Goal: Task Accomplishment & Management: Use online tool/utility

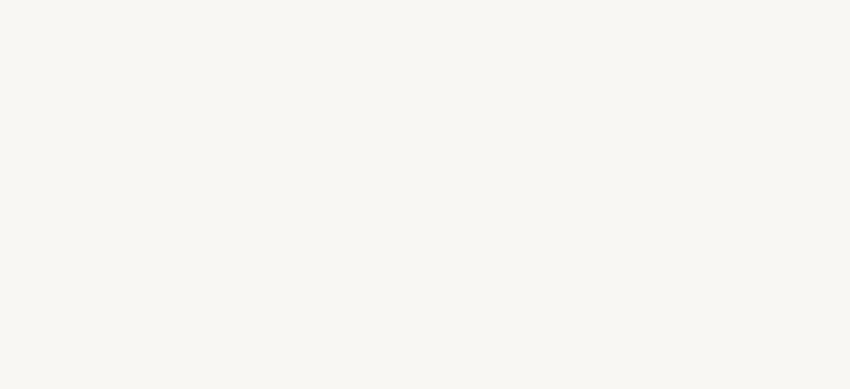
select select "ES"
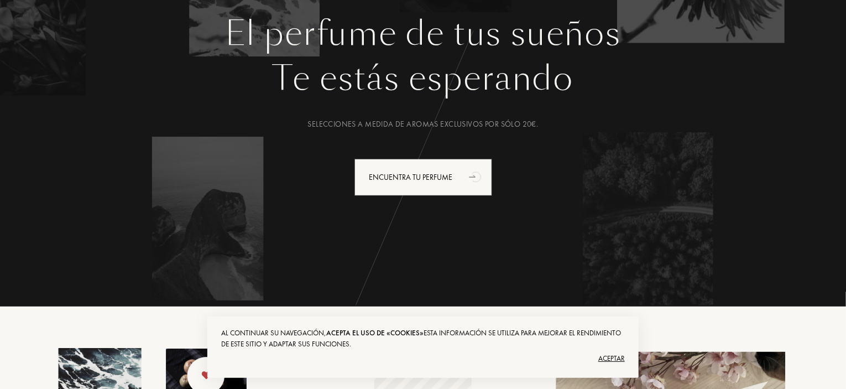
scroll to position [221, 0]
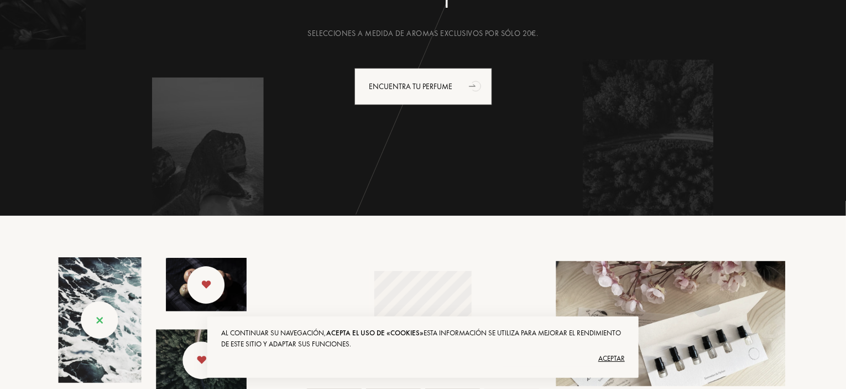
click at [614, 356] on font "Aceptar" at bounding box center [612, 357] width 27 height 9
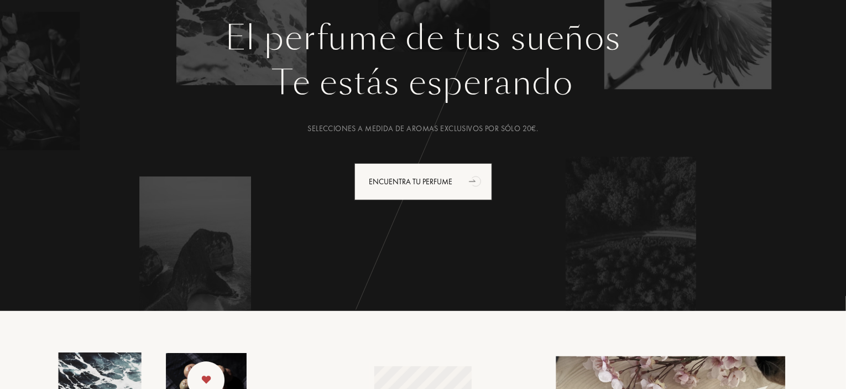
scroll to position [111, 0]
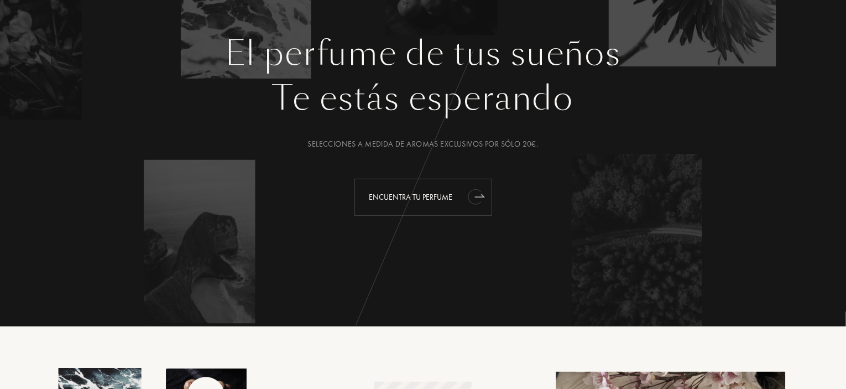
click at [422, 194] on font "Encuentra tu perfume" at bounding box center [412, 197] width 84 height 10
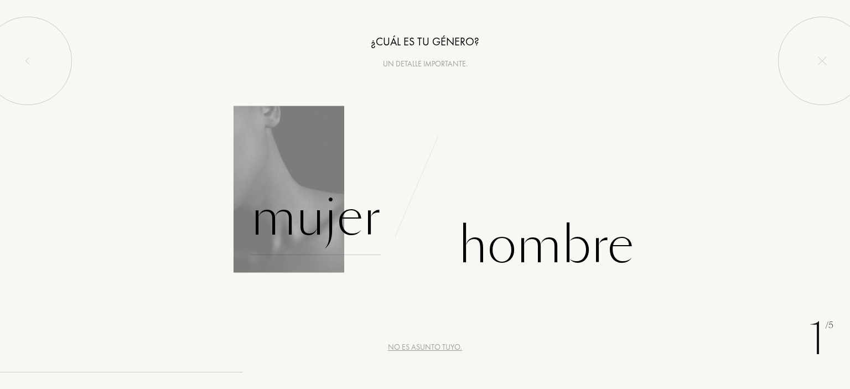
click at [339, 225] on div "Mujer" at bounding box center [316, 217] width 130 height 75
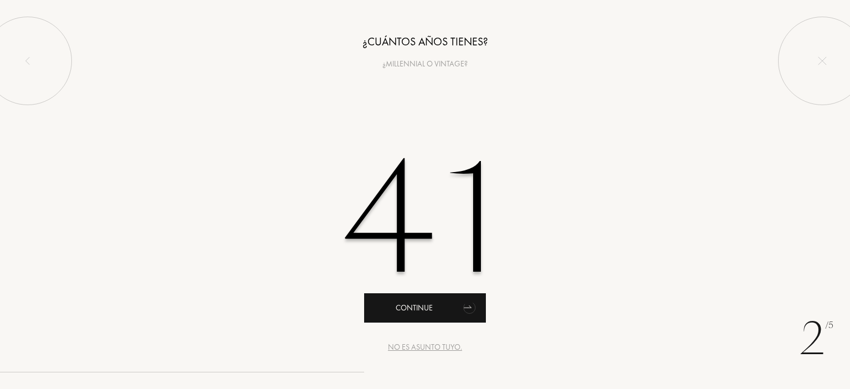
type input "41"
click at [450, 307] on div "Continue" at bounding box center [425, 307] width 122 height 29
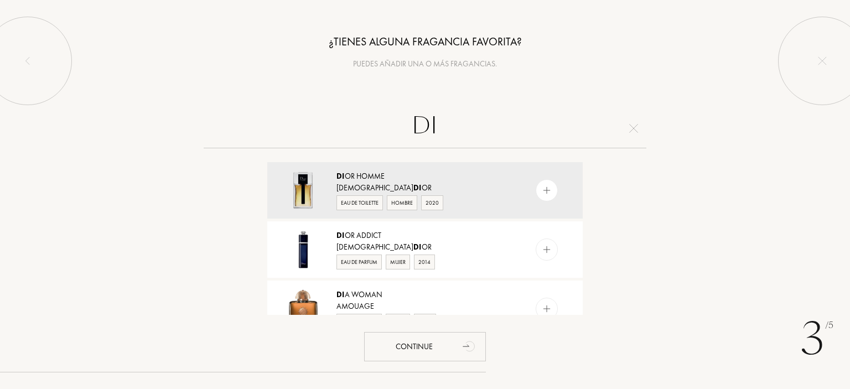
type input "D"
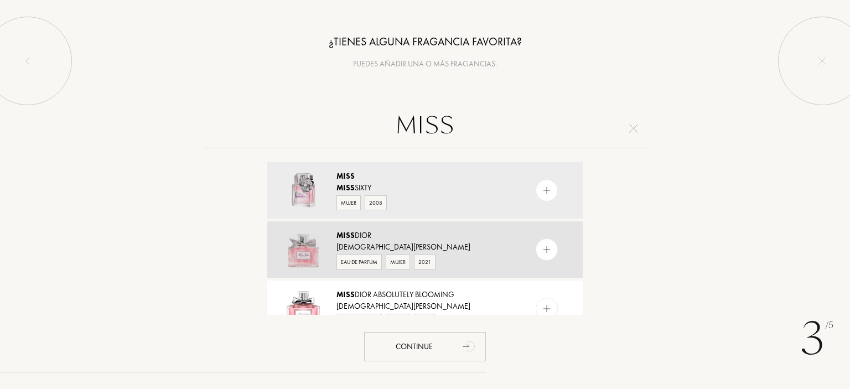
scroll to position [55, 0]
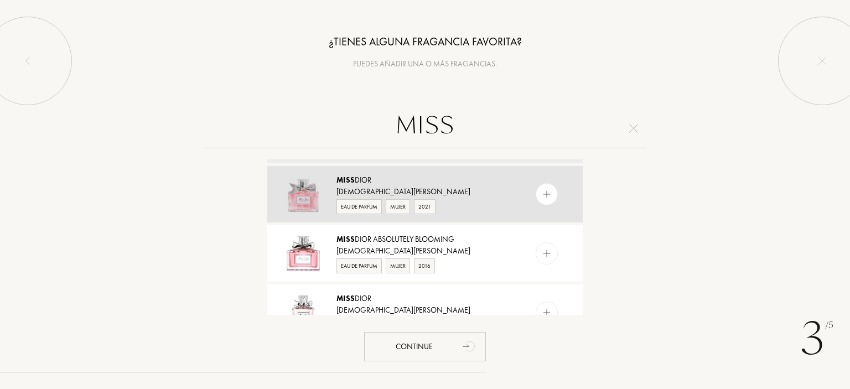
type input "MISS"
click at [299, 195] on img at bounding box center [303, 194] width 39 height 39
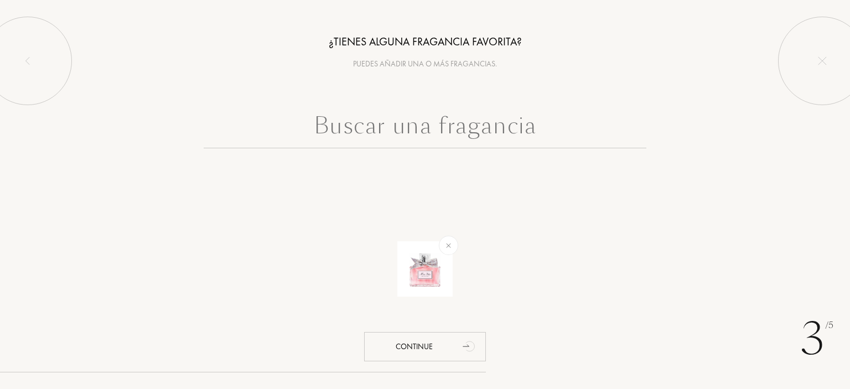
click at [350, 143] on input "text" at bounding box center [425, 128] width 443 height 40
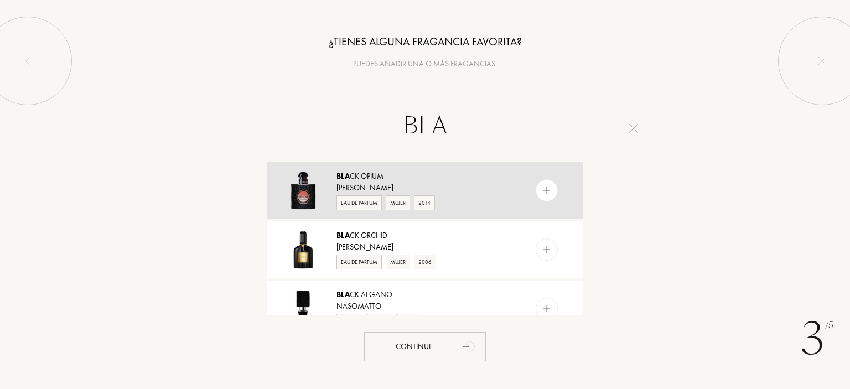
type input "BLA"
click at [370, 176] on div "Bla ck Opium" at bounding box center [424, 176] width 176 height 12
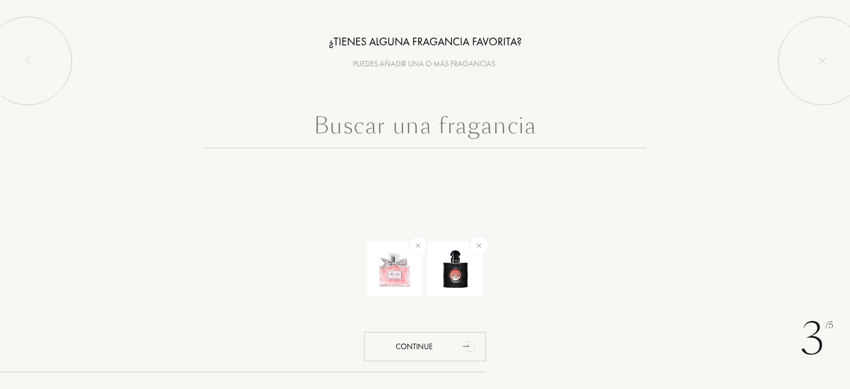
click at [368, 138] on input "text" at bounding box center [425, 128] width 443 height 40
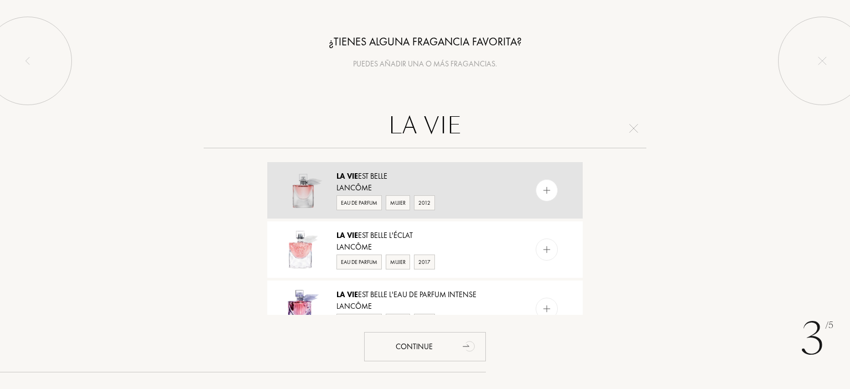
type input "LA VIE"
click at [356, 184] on div "Lancôme" at bounding box center [424, 188] width 176 height 12
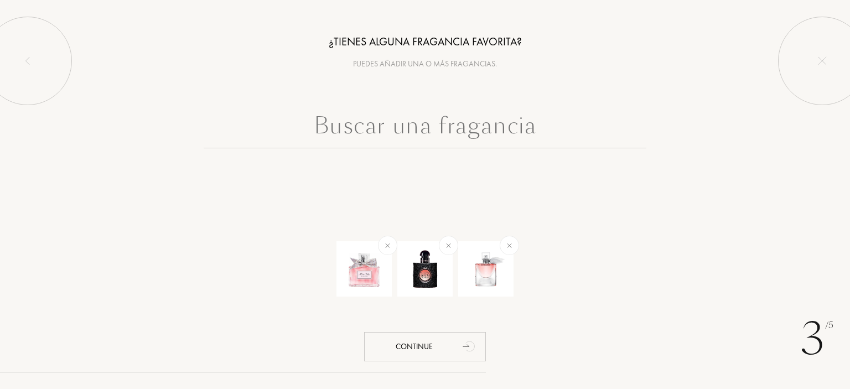
click at [376, 122] on input "text" at bounding box center [425, 128] width 443 height 40
type input "E"
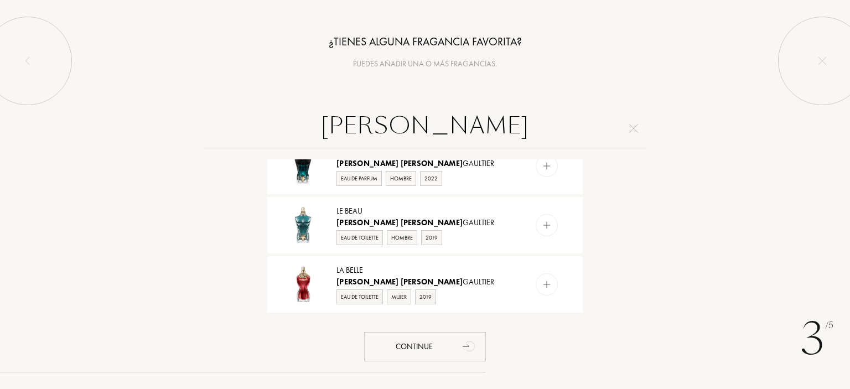
scroll to position [553, 0]
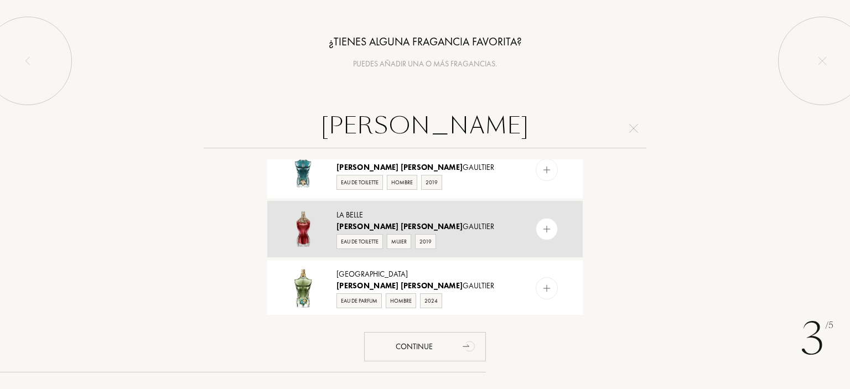
type input "JEAN PAUL"
click at [321, 226] on img at bounding box center [303, 229] width 39 height 39
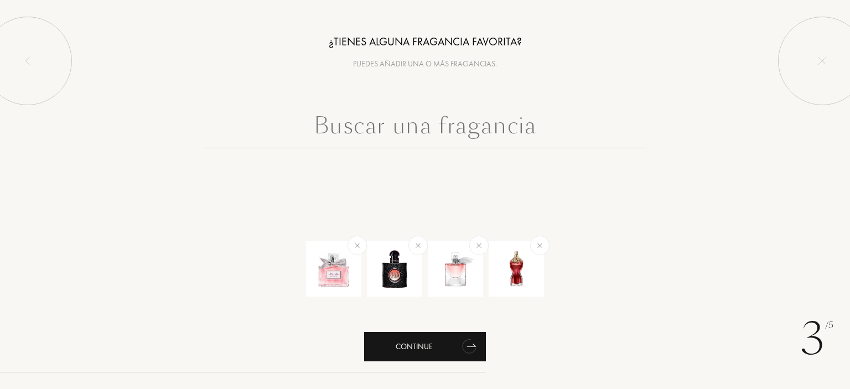
click at [449, 344] on div "Continue" at bounding box center [425, 346] width 122 height 29
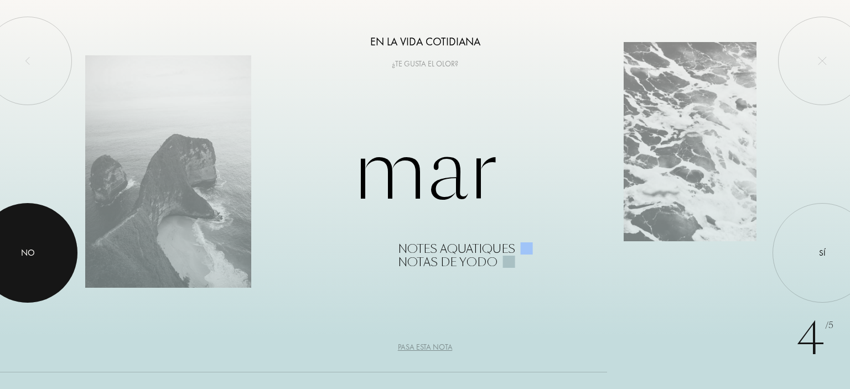
click at [16, 245] on div at bounding box center [28, 253] width 100 height 100
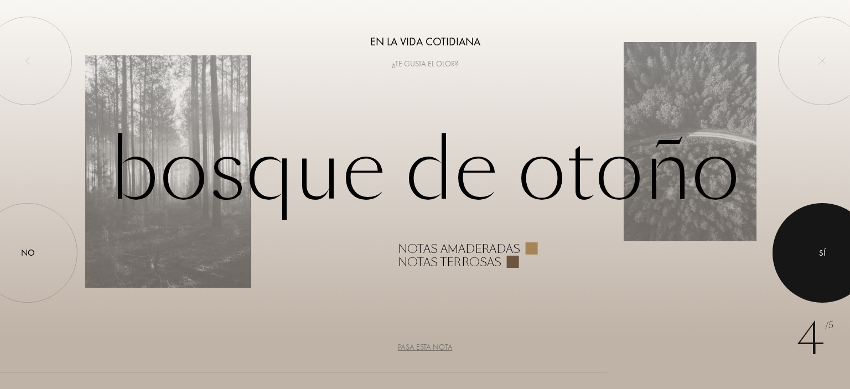
click at [821, 271] on div at bounding box center [822, 253] width 100 height 100
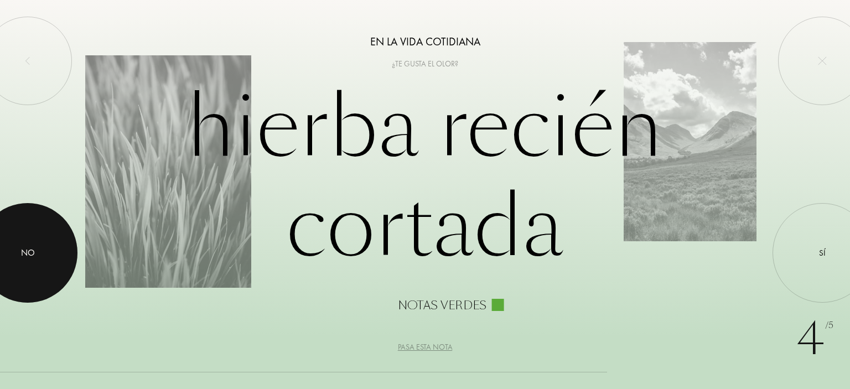
click at [40, 256] on div at bounding box center [28, 253] width 100 height 100
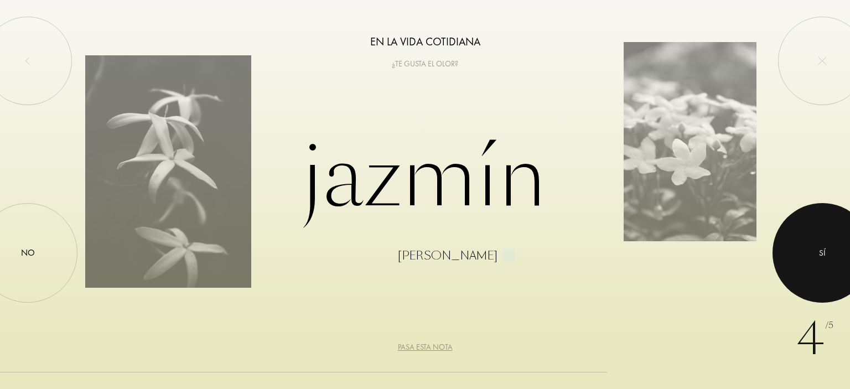
click at [817, 257] on div at bounding box center [822, 253] width 100 height 100
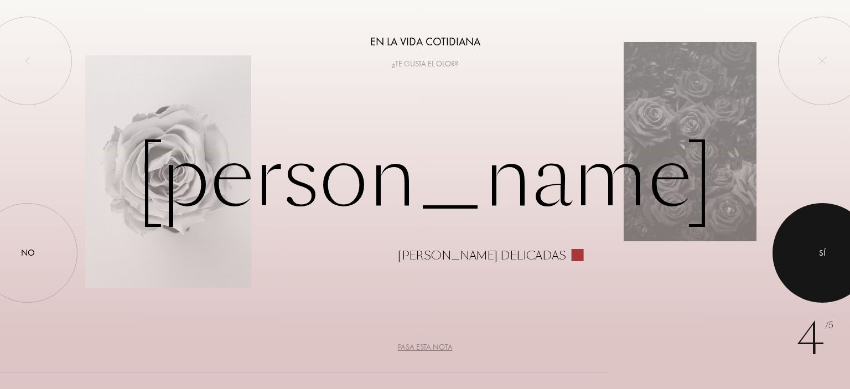
click at [819, 249] on div "Sí" at bounding box center [822, 253] width 7 height 13
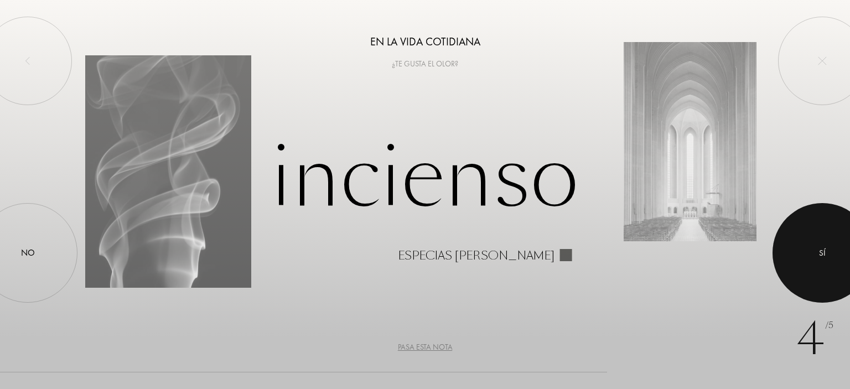
click at [825, 267] on div at bounding box center [822, 253] width 100 height 100
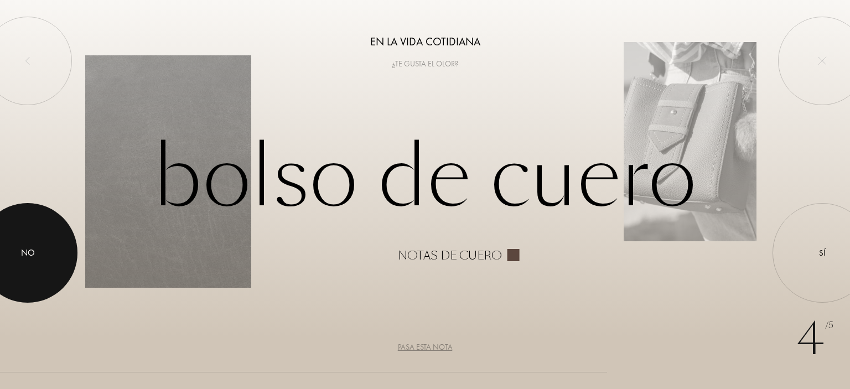
click at [67, 243] on div "No" at bounding box center [28, 253] width 100 height 100
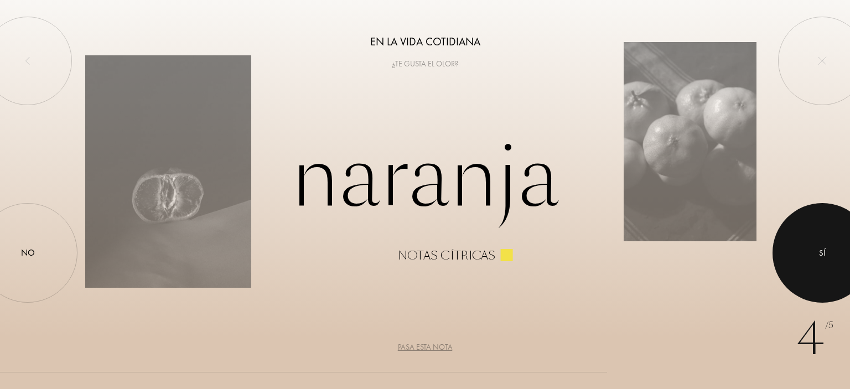
click at [846, 266] on div at bounding box center [822, 253] width 100 height 100
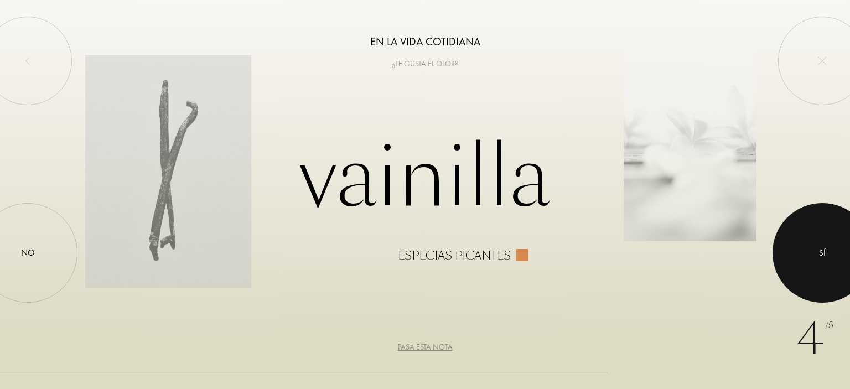
click at [818, 261] on div at bounding box center [822, 253] width 100 height 100
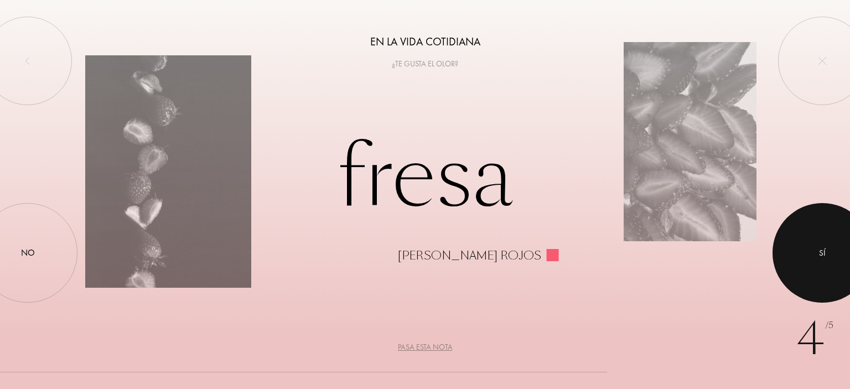
click at [818, 261] on div at bounding box center [822, 253] width 100 height 100
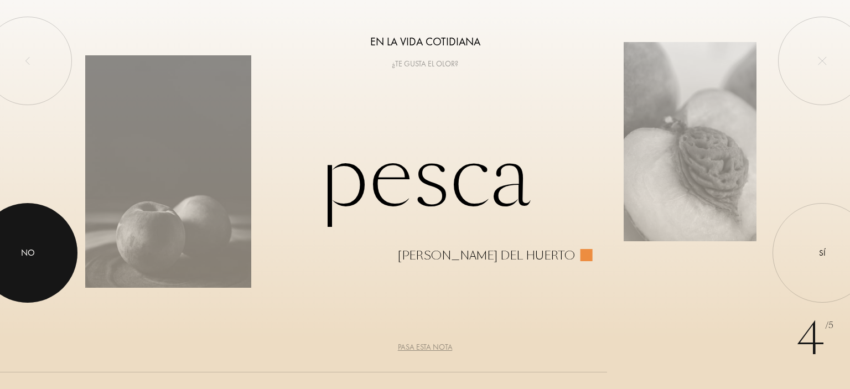
click at [58, 226] on div at bounding box center [28, 253] width 100 height 100
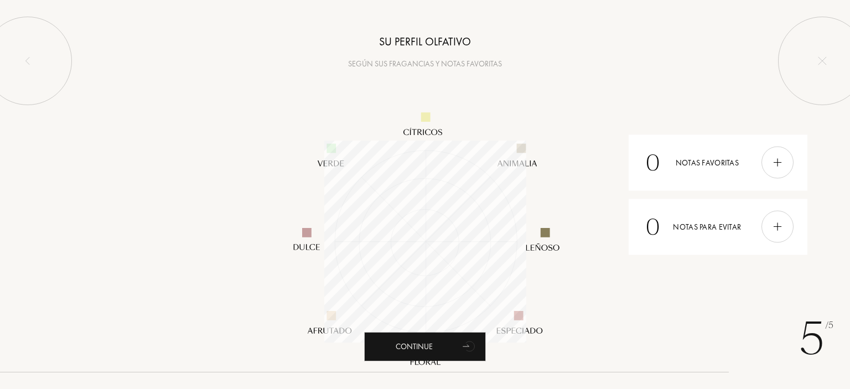
scroll to position [202, 202]
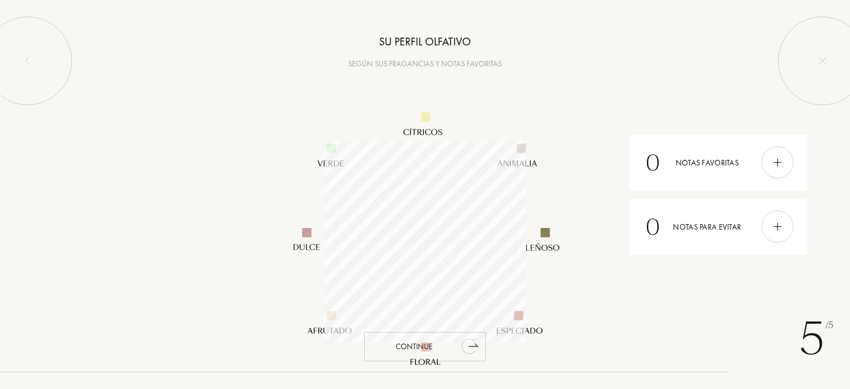
click at [479, 342] on icon "animation" at bounding box center [470, 346] width 22 height 22
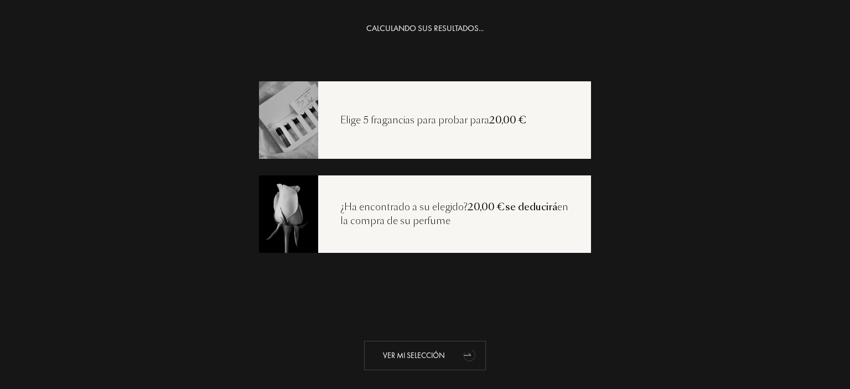
click at [427, 362] on div "Ver mi selección" at bounding box center [425, 355] width 122 height 29
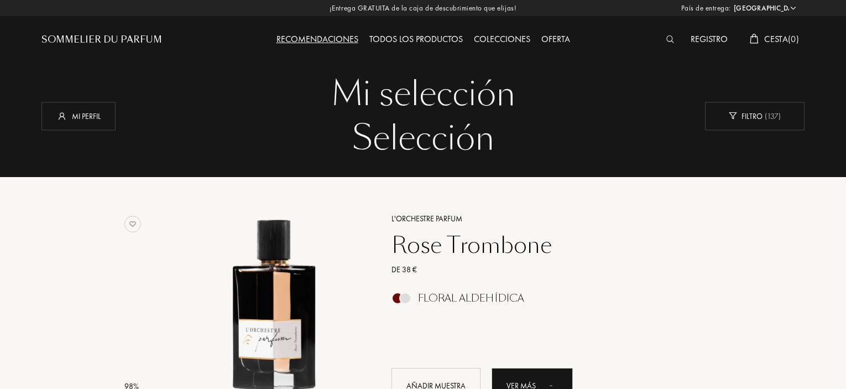
select select "ES"
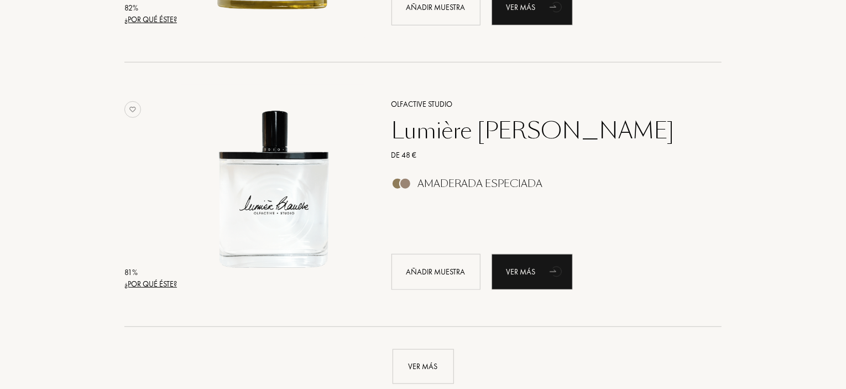
scroll to position [2600, 0]
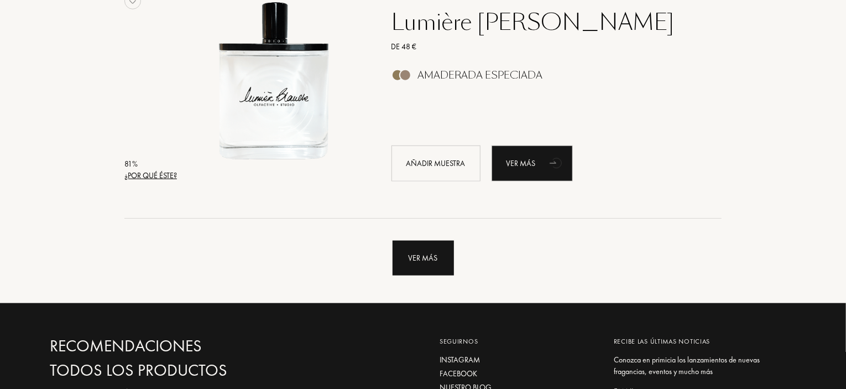
click at [440, 259] on div "Ver más" at bounding box center [423, 258] width 61 height 35
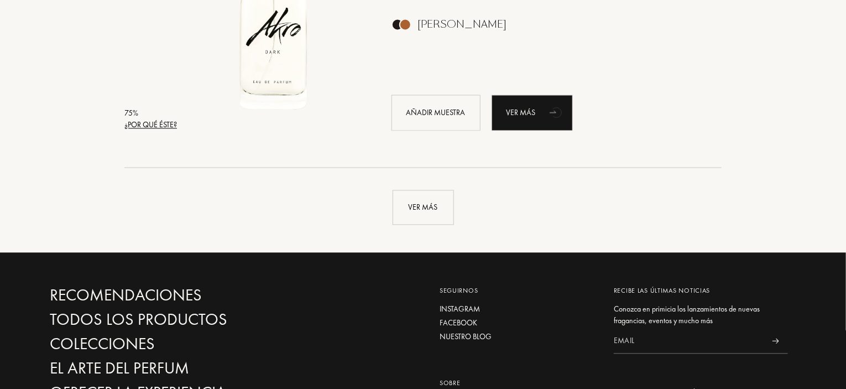
scroll to position [5311, 0]
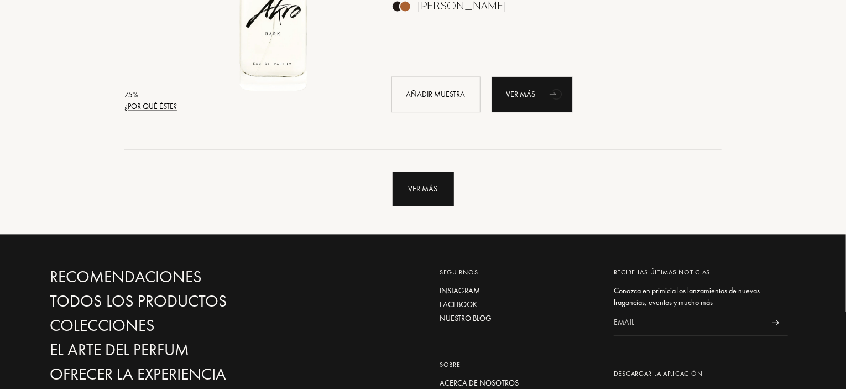
click at [429, 187] on div "Ver más" at bounding box center [423, 188] width 61 height 35
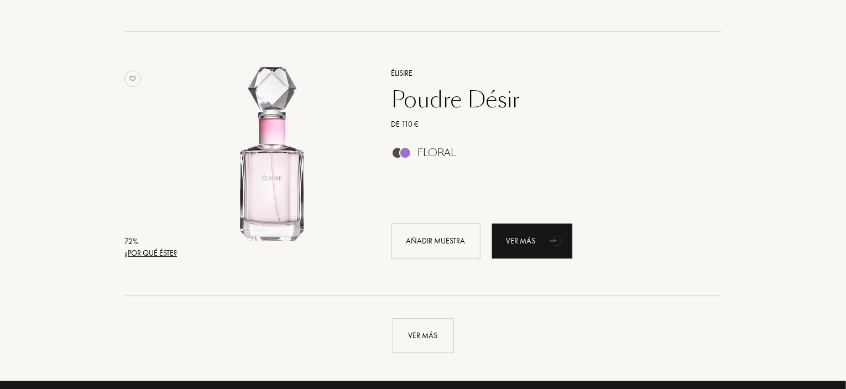
scroll to position [7800, 0]
